Goal: Information Seeking & Learning: Learn about a topic

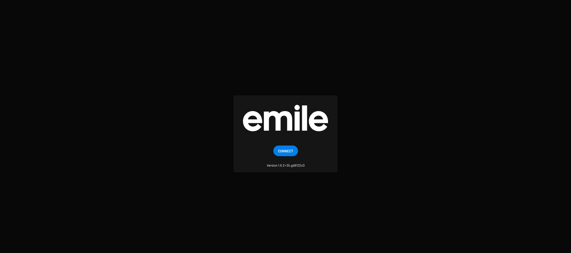
click at [277, 157] on small "Version 1.6.2+35.gd9122c0" at bounding box center [286, 162] width 38 height 12
click at [281, 152] on span "Connect" at bounding box center [285, 151] width 15 height 11
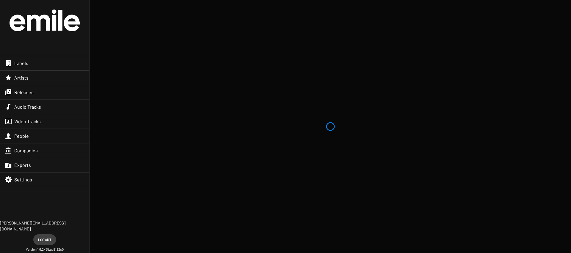
click at [65, 86] on div "Releases" at bounding box center [44, 92] width 89 height 14
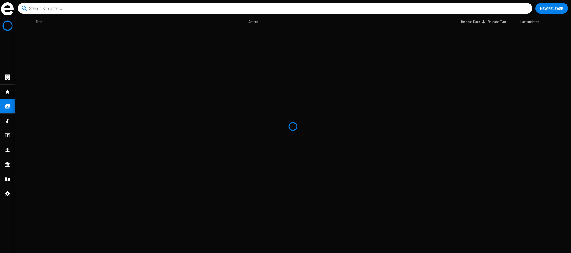
click at [255, 216] on mat-table "Title Artists Release Date Release Type Last updated" at bounding box center [293, 135] width 556 height 237
click at [4, 102] on mat-nav-list at bounding box center [7, 135] width 15 height 235
click at [9, 94] on icon at bounding box center [7, 91] width 5 height 7
click at [7, 105] on icon at bounding box center [7, 106] width 4 height 4
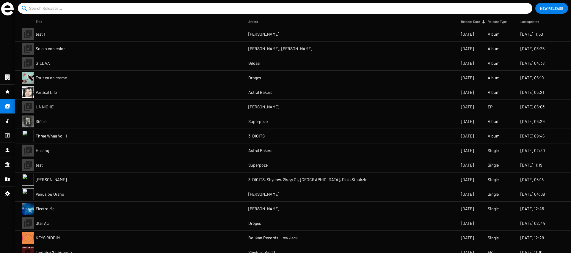
click at [85, 54] on mat-cell "Solo o con color" at bounding box center [142, 49] width 213 height 14
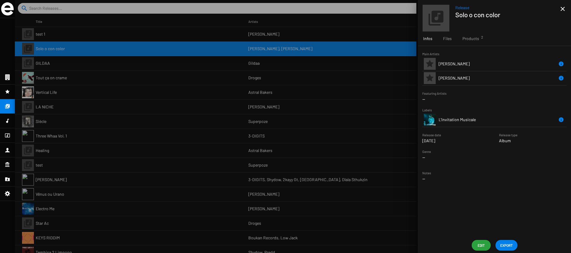
click at [342, 46] on div at bounding box center [293, 126] width 556 height 253
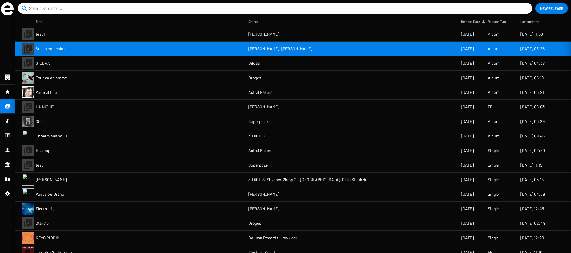
click at [342, 46] on mat-cell "[PERSON_NAME], [PERSON_NAME]" at bounding box center [354, 49] width 213 height 14
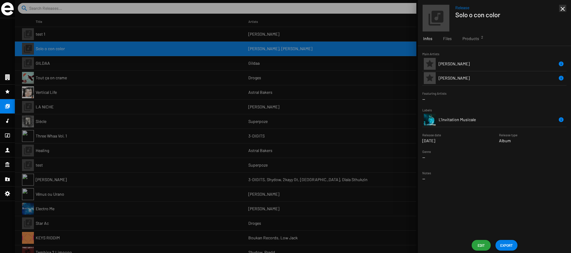
click at [186, 93] on div at bounding box center [293, 126] width 556 height 253
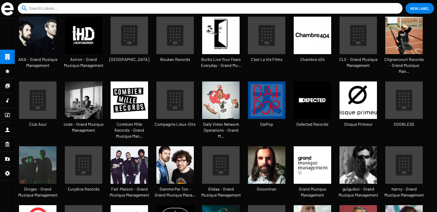
click at [3, 88] on div at bounding box center [7, 86] width 15 height 14
